Goal: Transaction & Acquisition: Subscribe to service/newsletter

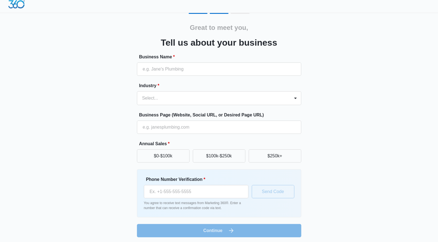
scroll to position [5, 0]
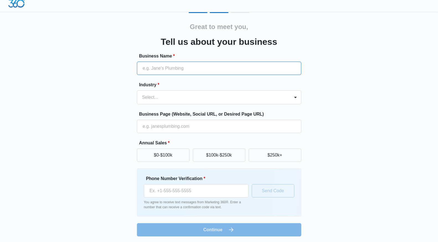
click at [227, 73] on input "Business Name *" at bounding box center [219, 68] width 164 height 13
click at [230, 84] on label "Industry *" at bounding box center [221, 85] width 164 height 7
click at [224, 99] on div at bounding box center [212, 98] width 141 height 8
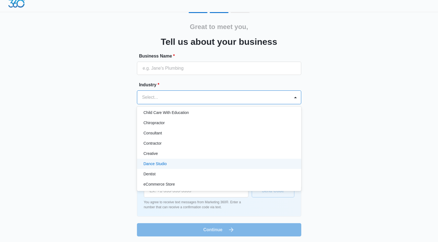
scroll to position [67, 0]
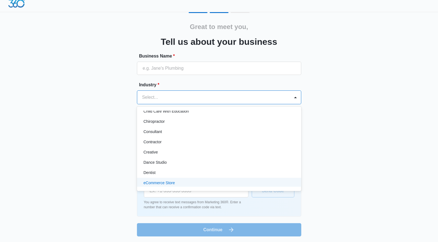
click at [198, 183] on div "eCommerce Store" at bounding box center [219, 183] width 150 height 6
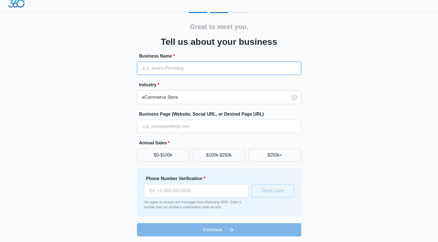
click at [209, 71] on input "Business Name *" at bounding box center [219, 68] width 164 height 13
type input "BB & Lu"
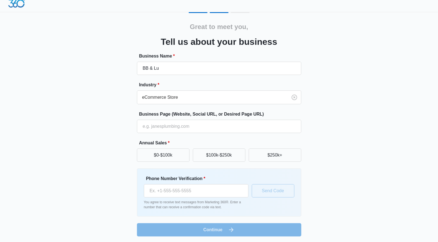
click at [93, 121] on div "Great to meet you, Tell us about your business Business Name * BB & Lu Industry…" at bounding box center [219, 124] width 332 height 225
click at [168, 190] on input "Phone Number Verification *" at bounding box center [196, 190] width 105 height 13
type input "[PHONE_NUMBER]"
click at [268, 191] on button "Send Code" at bounding box center [273, 190] width 43 height 13
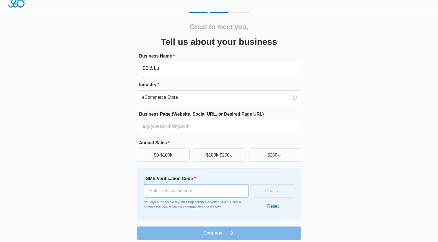
click at [220, 194] on input "SMS Verification Code *" at bounding box center [196, 190] width 105 height 13
type input "496610"
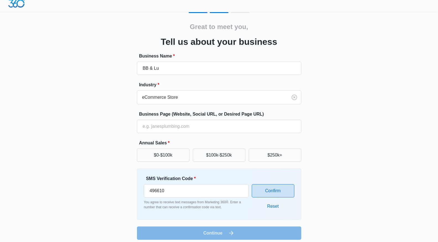
click at [265, 192] on button "Confirm" at bounding box center [273, 190] width 43 height 13
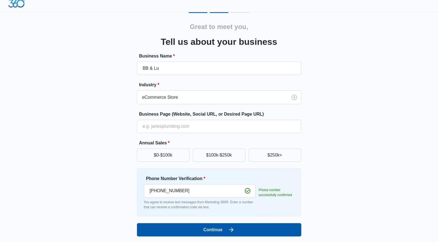
click at [235, 230] on icon "submit" at bounding box center [231, 230] width 7 height 7
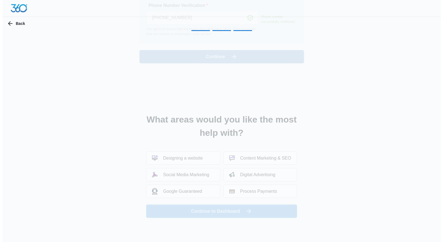
scroll to position [0, 0]
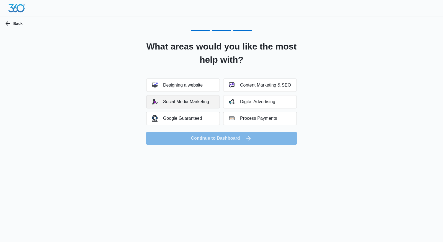
click at [155, 105] on button "Social Media Marketing" at bounding box center [183, 101] width 74 height 13
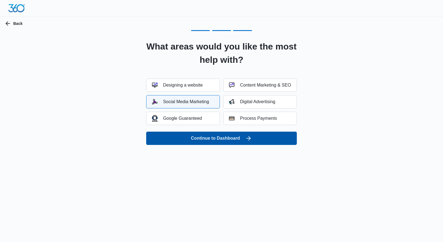
click at [164, 137] on button "Continue to Dashboard" at bounding box center [221, 138] width 151 height 13
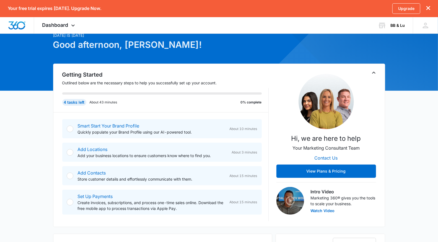
scroll to position [96, 0]
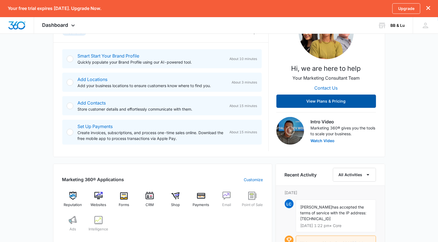
click at [321, 99] on button "View Plans & Pricing" at bounding box center [327, 101] width 100 height 13
